Goal: Find specific fact: Find specific fact

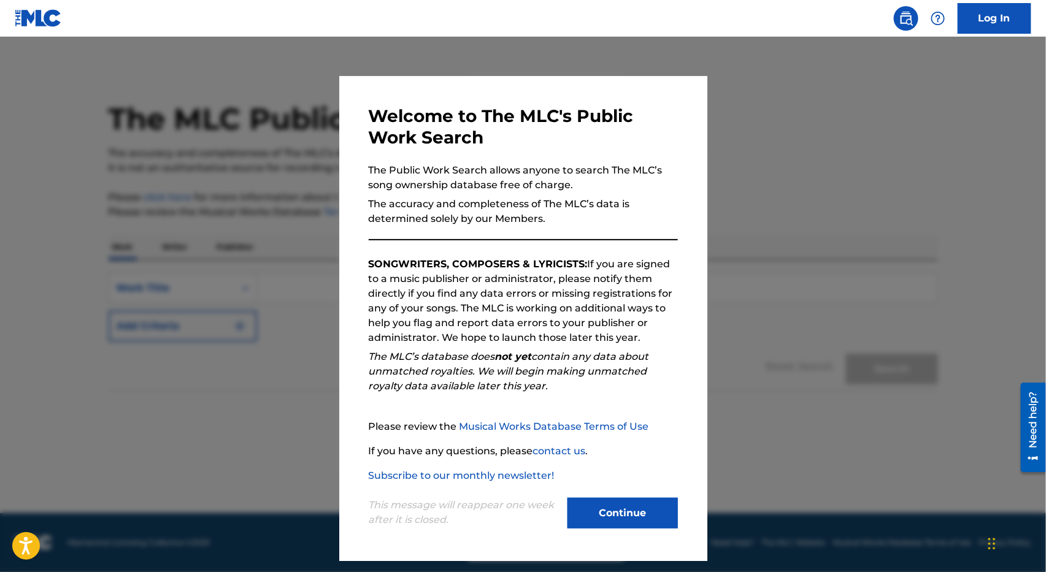
click at [632, 510] on button "Continue" at bounding box center [622, 513] width 110 height 31
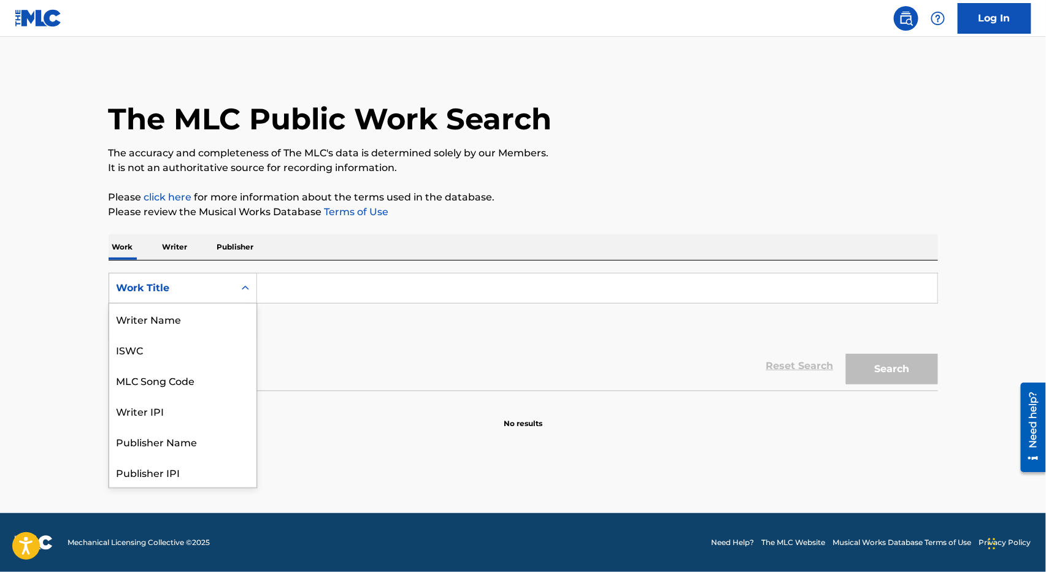
click at [241, 285] on icon "Search Form" at bounding box center [245, 288] width 12 height 12
click at [198, 378] on div "Publisher Name" at bounding box center [182, 380] width 147 height 31
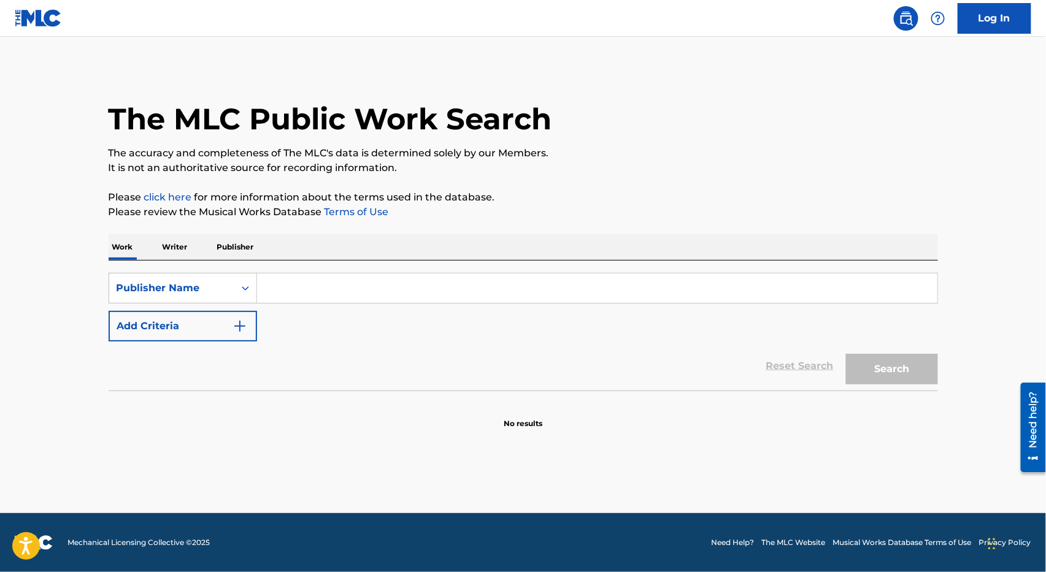
click at [278, 292] on input "Search Form" at bounding box center [597, 288] width 680 height 29
paste input "Yung Hyfee Compositions"
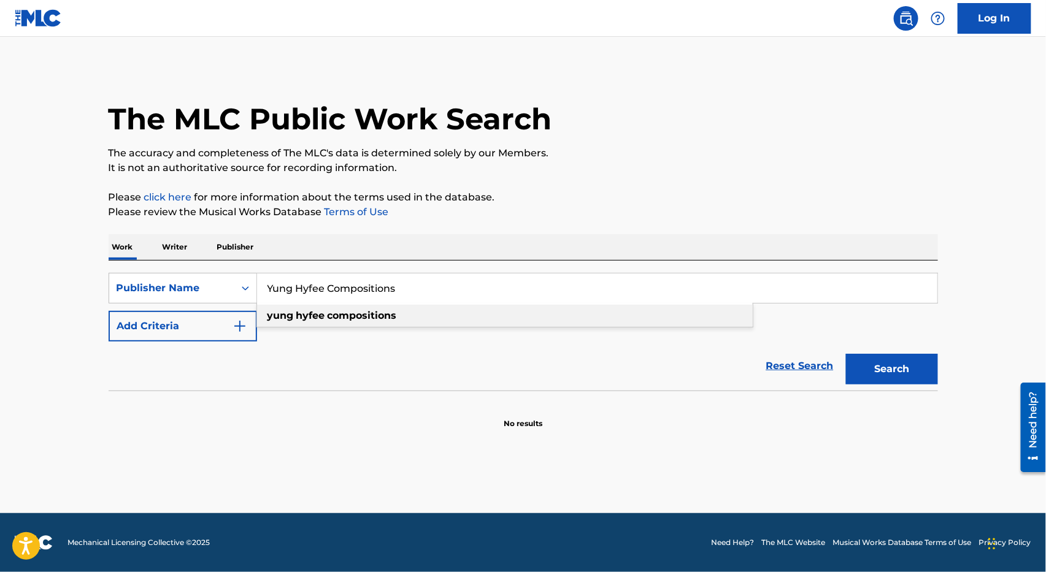
click at [341, 312] on strong "compositions" at bounding box center [361, 316] width 69 height 12
type input "yung hyfee compositions"
click at [878, 375] on button "Search" at bounding box center [892, 369] width 92 height 31
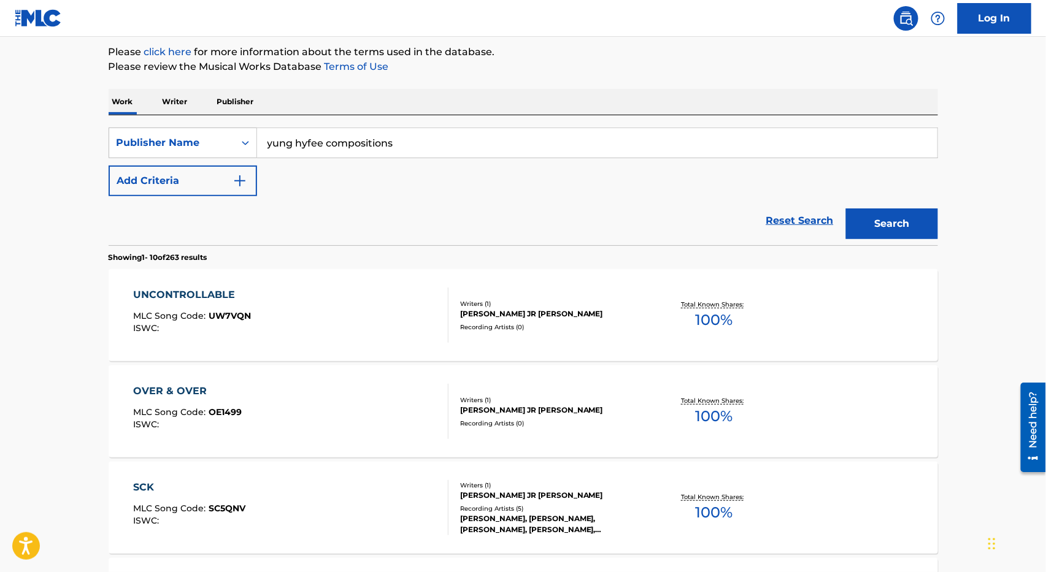
scroll to position [136, 0]
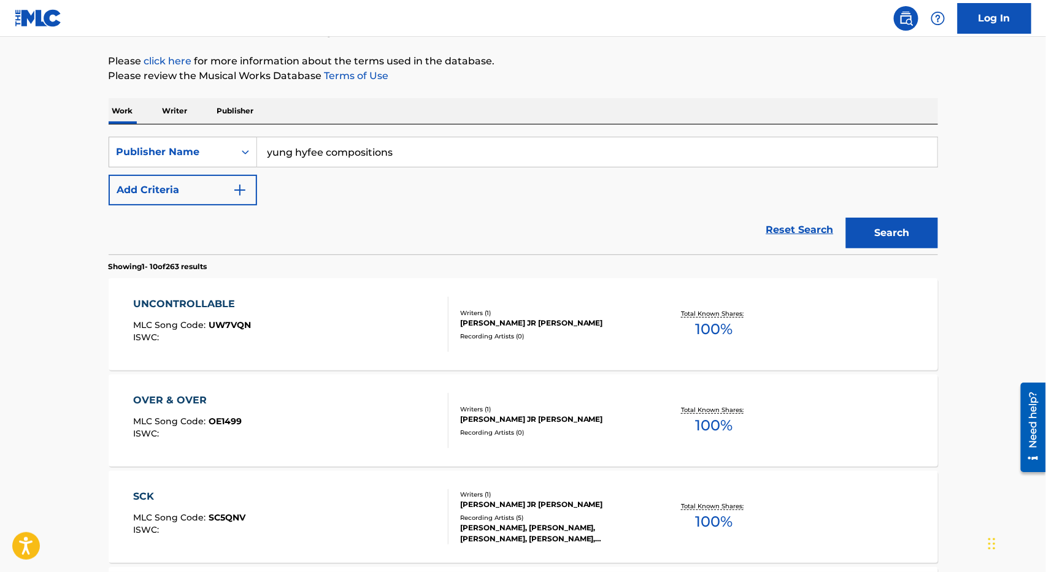
click at [231, 297] on div "UNCONTROLLABLE" at bounding box center [192, 304] width 118 height 15
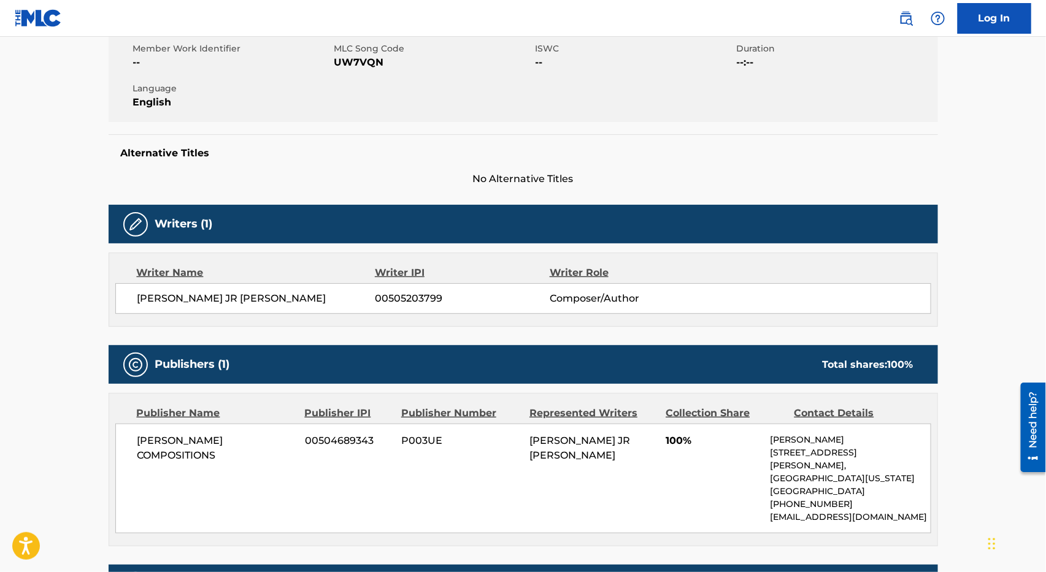
scroll to position [272, 0]
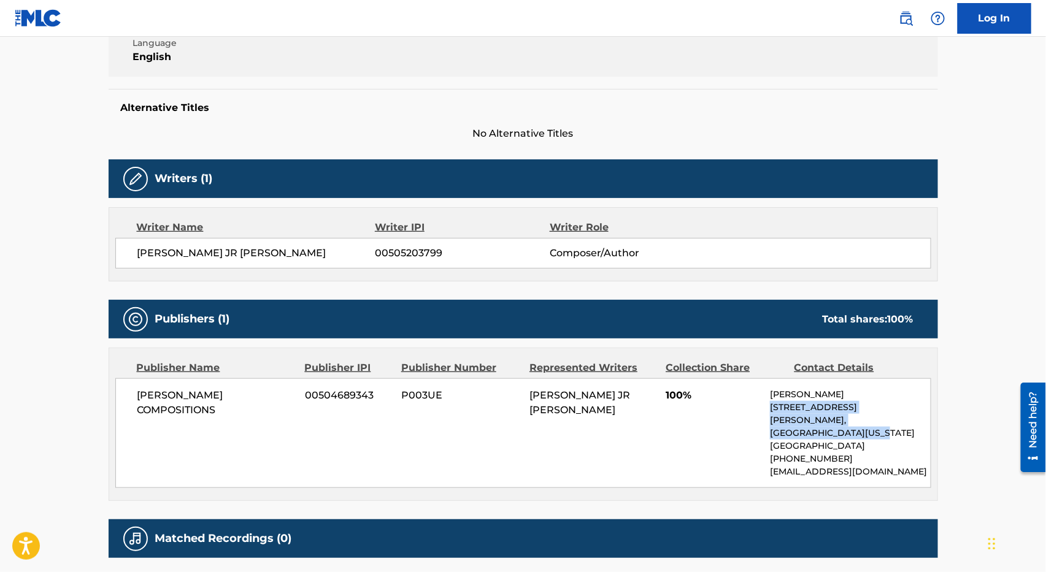
drag, startPoint x: 771, startPoint y: 409, endPoint x: 872, endPoint y: 419, distance: 101.7
click at [872, 419] on div "[PERSON_NAME] [STREET_ADDRESS][PERSON_NAME][US_STATE] [PHONE_NUMBER] [EMAIL_ADD…" at bounding box center [850, 433] width 160 height 90
copy div "[STREET_ADDRESS][PERSON_NAME][US_STATE]"
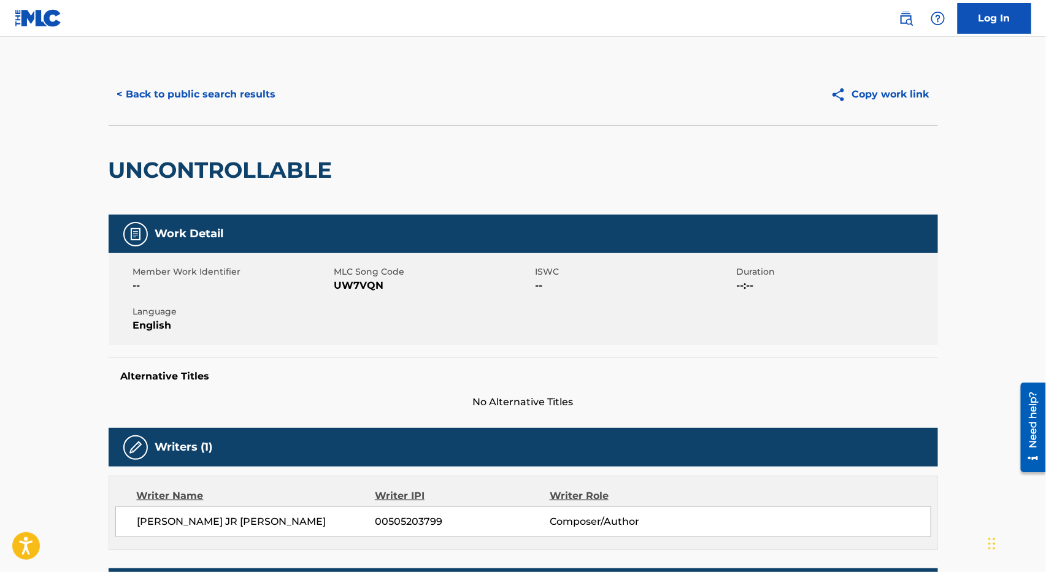
scroll to position [0, 0]
